Goal: Transaction & Acquisition: Purchase product/service

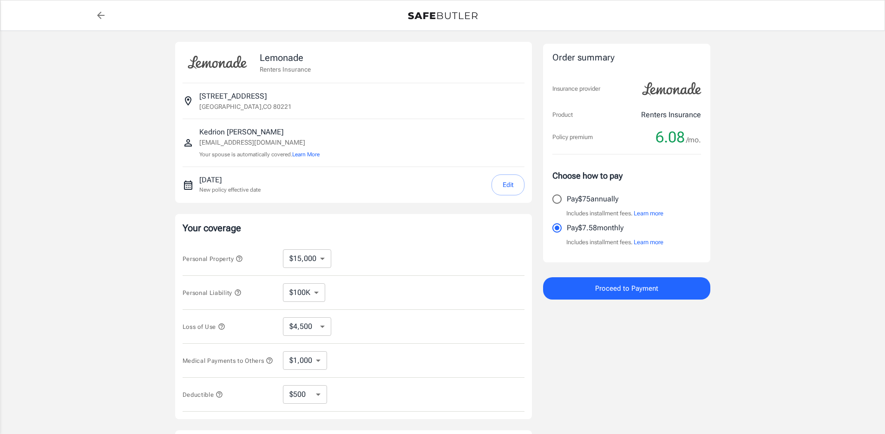
select select "15000"
select select "500"
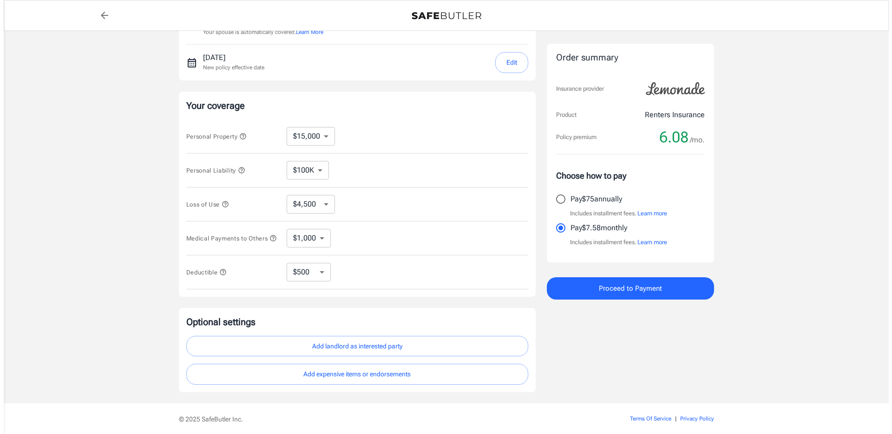
scroll to position [160, 0]
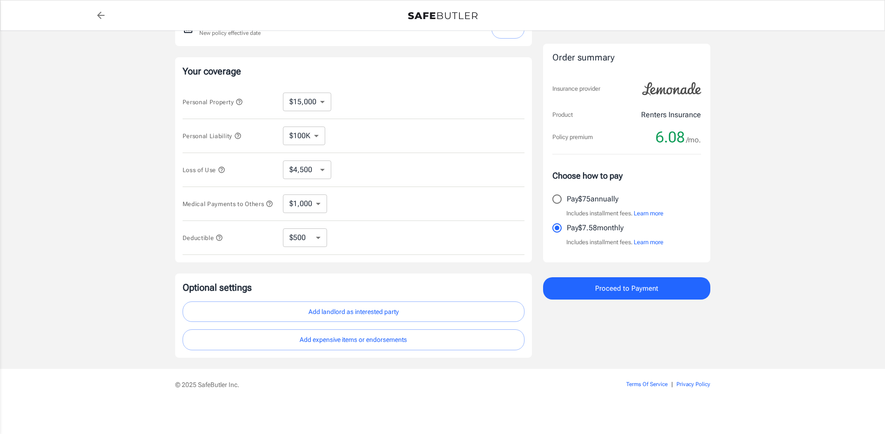
click at [325, 310] on button "Add landlord as interested party" at bounding box center [354, 311] width 342 height 21
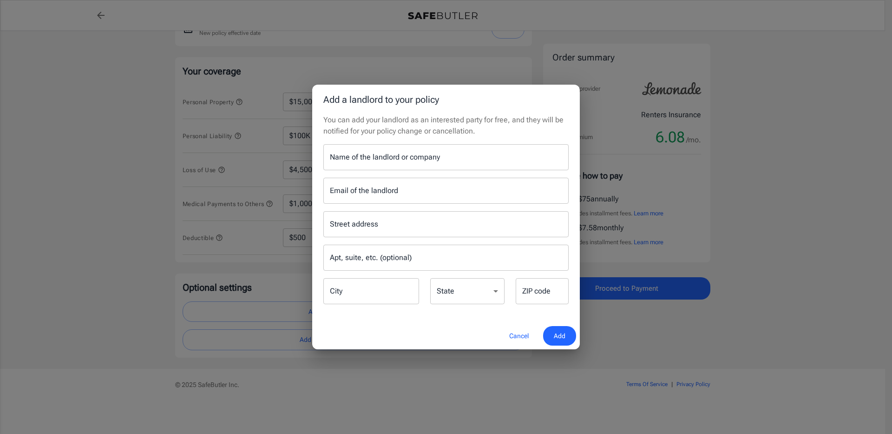
click at [415, 163] on input "Name of the landlord or company" at bounding box center [445, 157] width 245 height 26
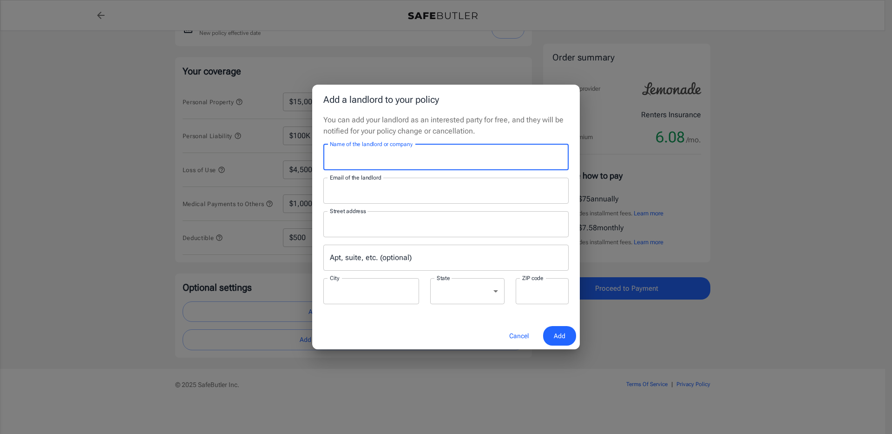
type input "[PERSON_NAME] Apartments"
type input "[PERSON_NAME][EMAIL_ADDRESS][DOMAIN_NAME]"
type input "[STREET_ADDRESS]"
type input "[GEOGRAPHIC_DATA]"
select select "CO"
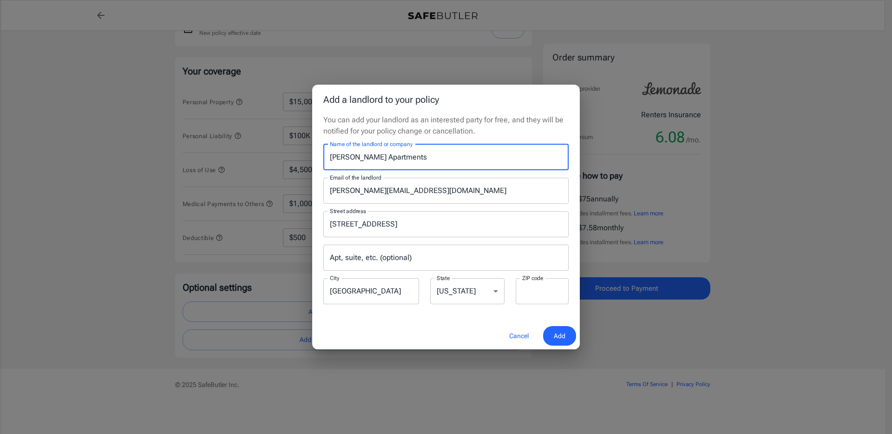
type input "80221"
click at [561, 333] on span "Add" at bounding box center [560, 336] width 12 height 12
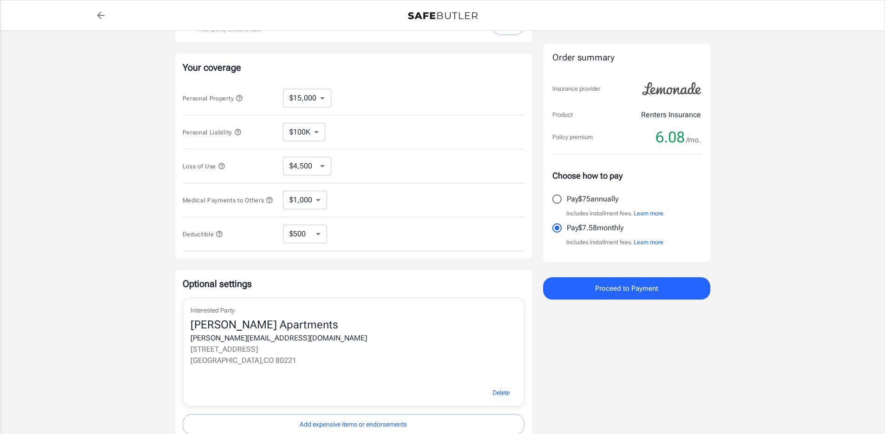
click at [555, 195] on input "Pay $75 annually" at bounding box center [557, 199] width 20 height 20
radio input "true"
click at [646, 291] on span "Proceed to Payment" at bounding box center [626, 288] width 63 height 12
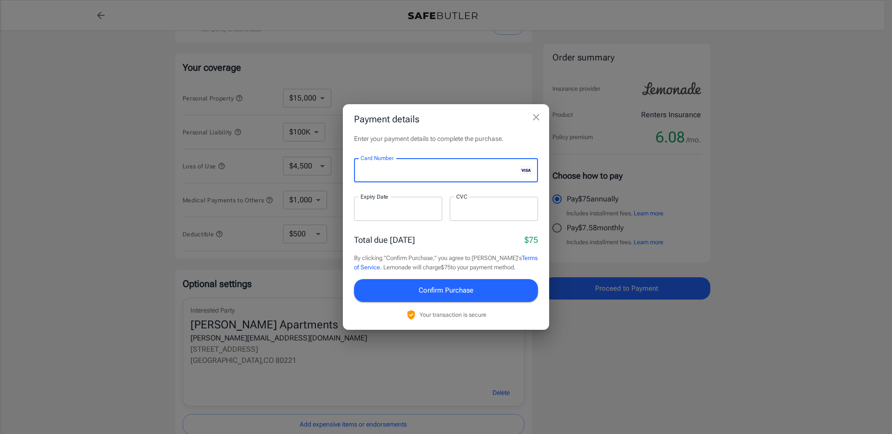
click at [369, 202] on div at bounding box center [398, 209] width 88 height 24
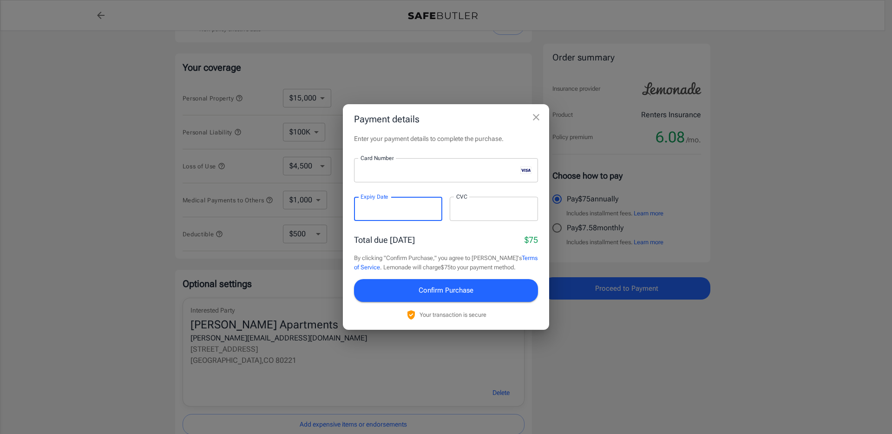
click at [479, 215] on div at bounding box center [494, 209] width 88 height 24
click at [446, 294] on span "Confirm Purchase" at bounding box center [446, 290] width 55 height 12
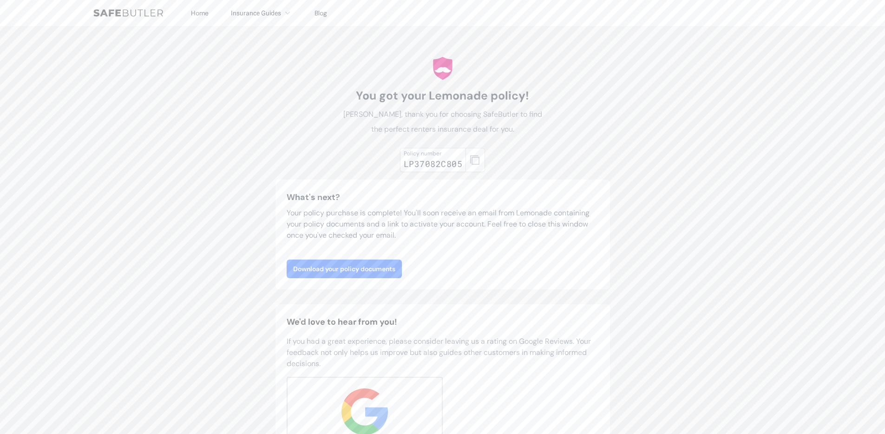
click at [376, 270] on link "Download your policy documents" at bounding box center [344, 268] width 115 height 19
